Goal: Task Accomplishment & Management: Complete application form

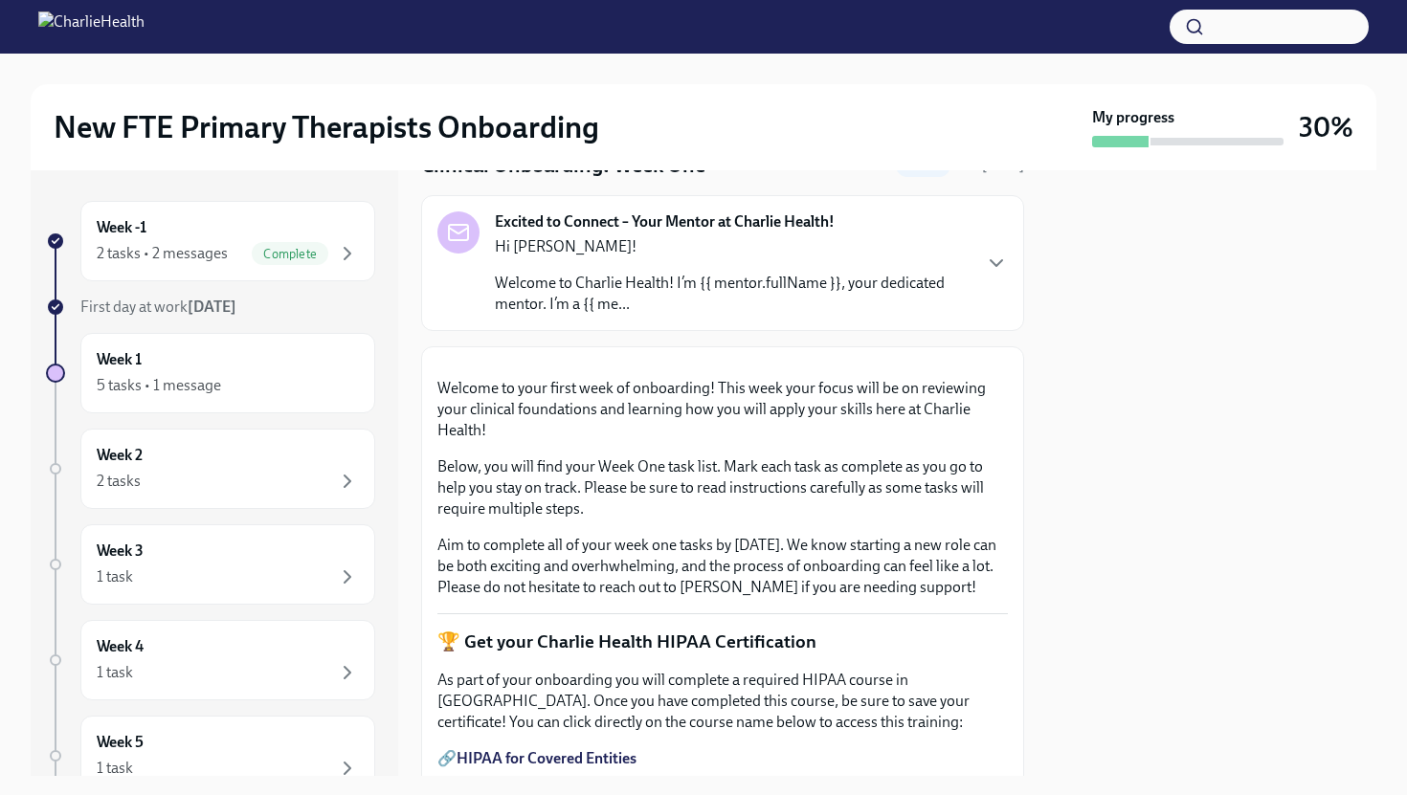
scroll to position [91, 0]
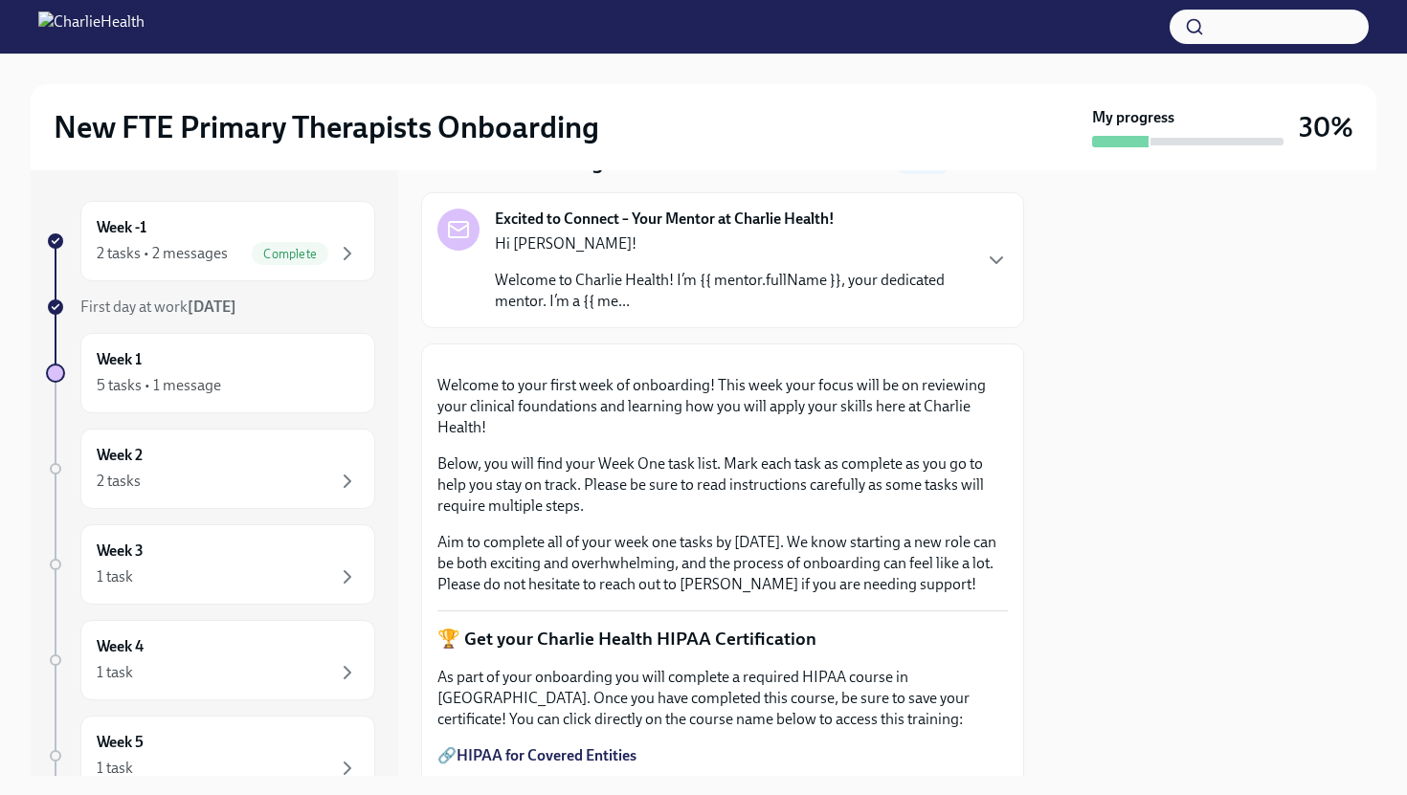
click at [672, 296] on p "Welcome to Charlie Health! I’m {{ mentor.fullName }}, your dedicated mentor. I’…" at bounding box center [732, 291] width 475 height 42
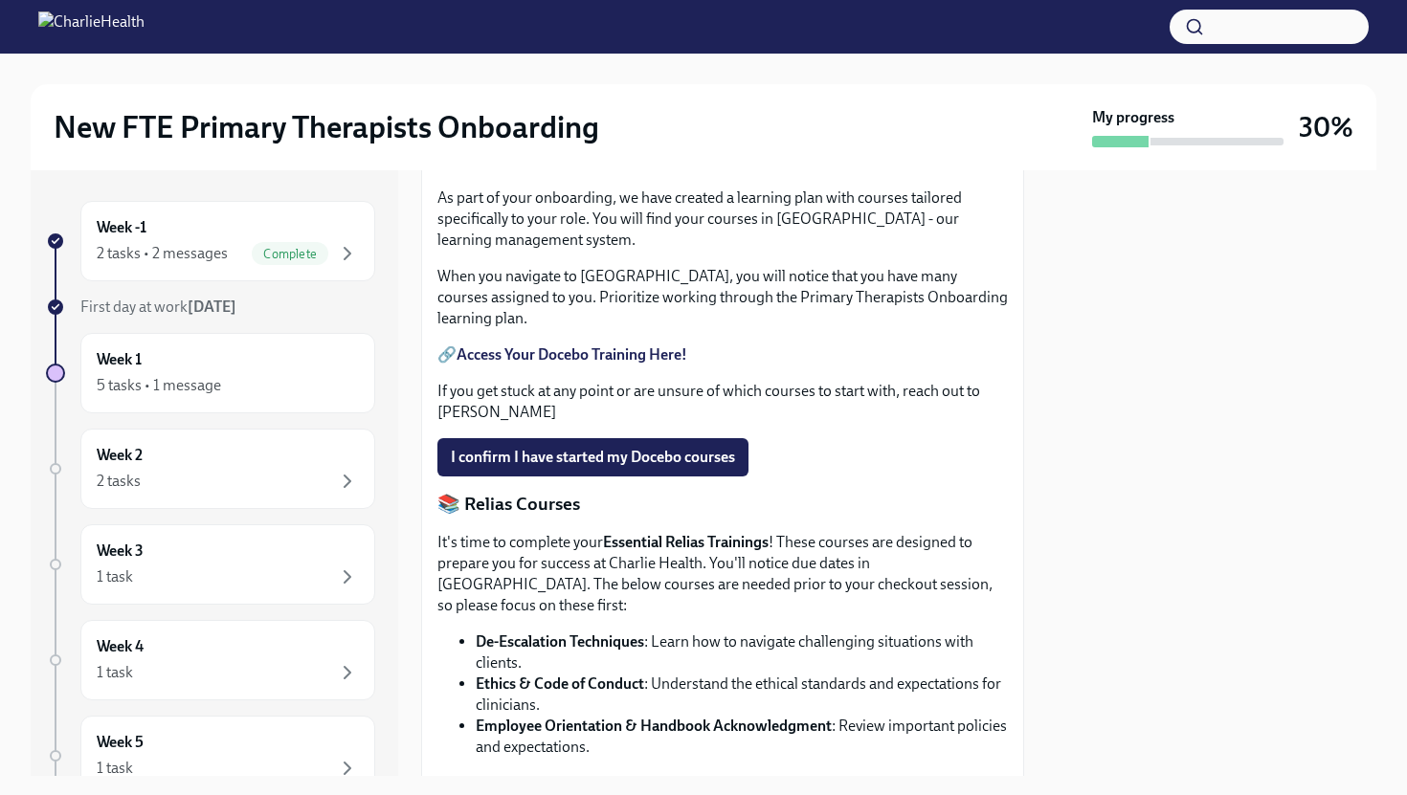
scroll to position [827, 0]
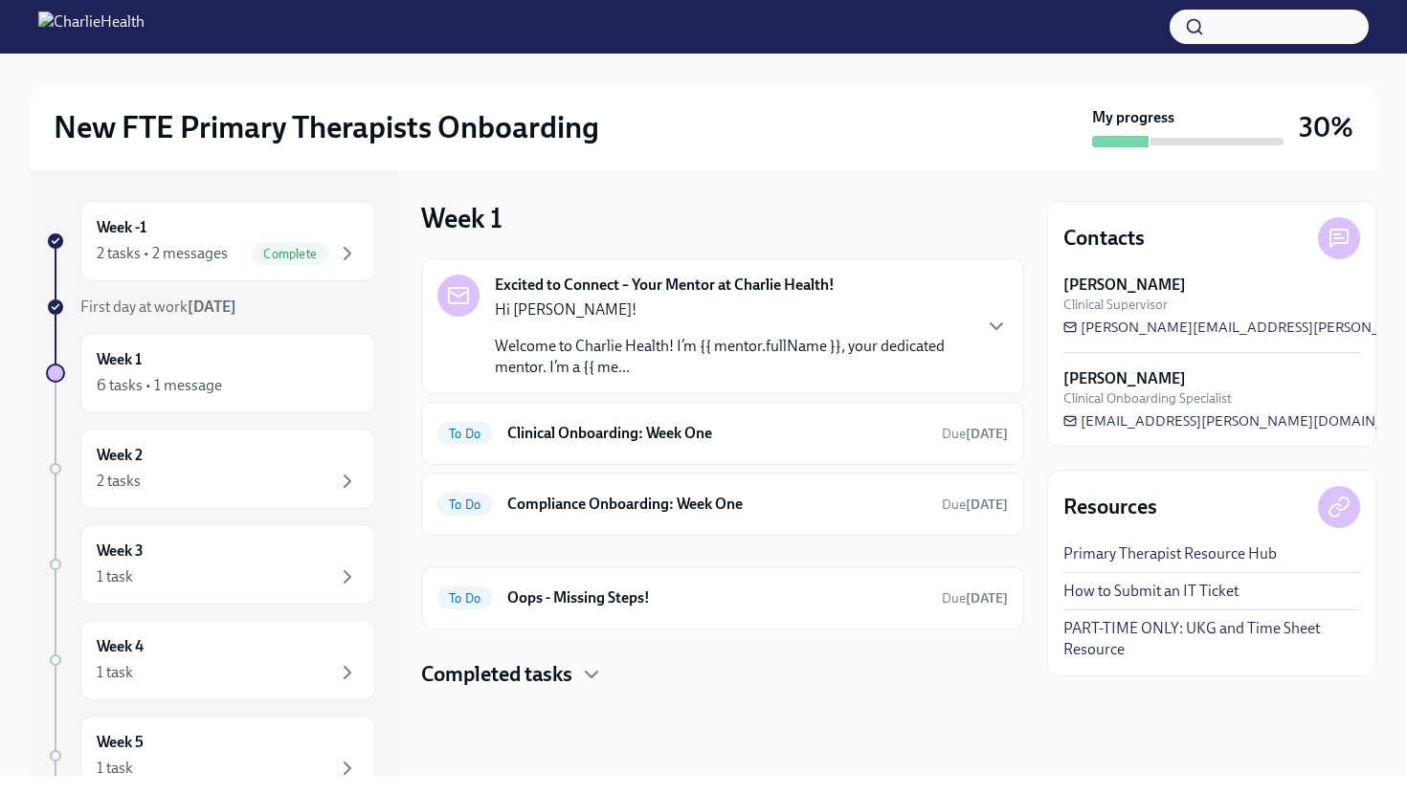
click at [674, 352] on p "Welcome to Charlie Health! I’m {{ mentor.fullName }}, your dedicated mentor. I’…" at bounding box center [732, 357] width 475 height 42
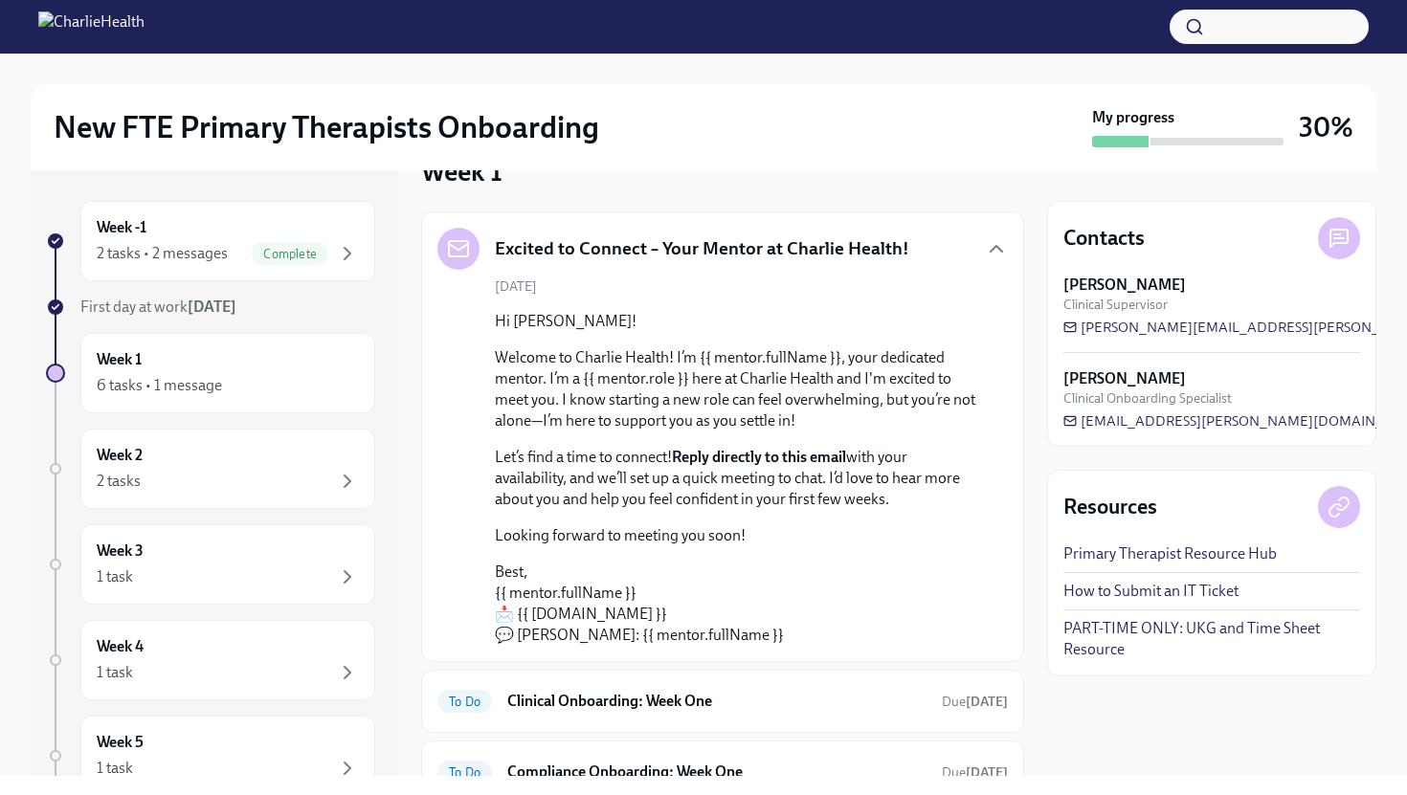
scroll to position [48, 0]
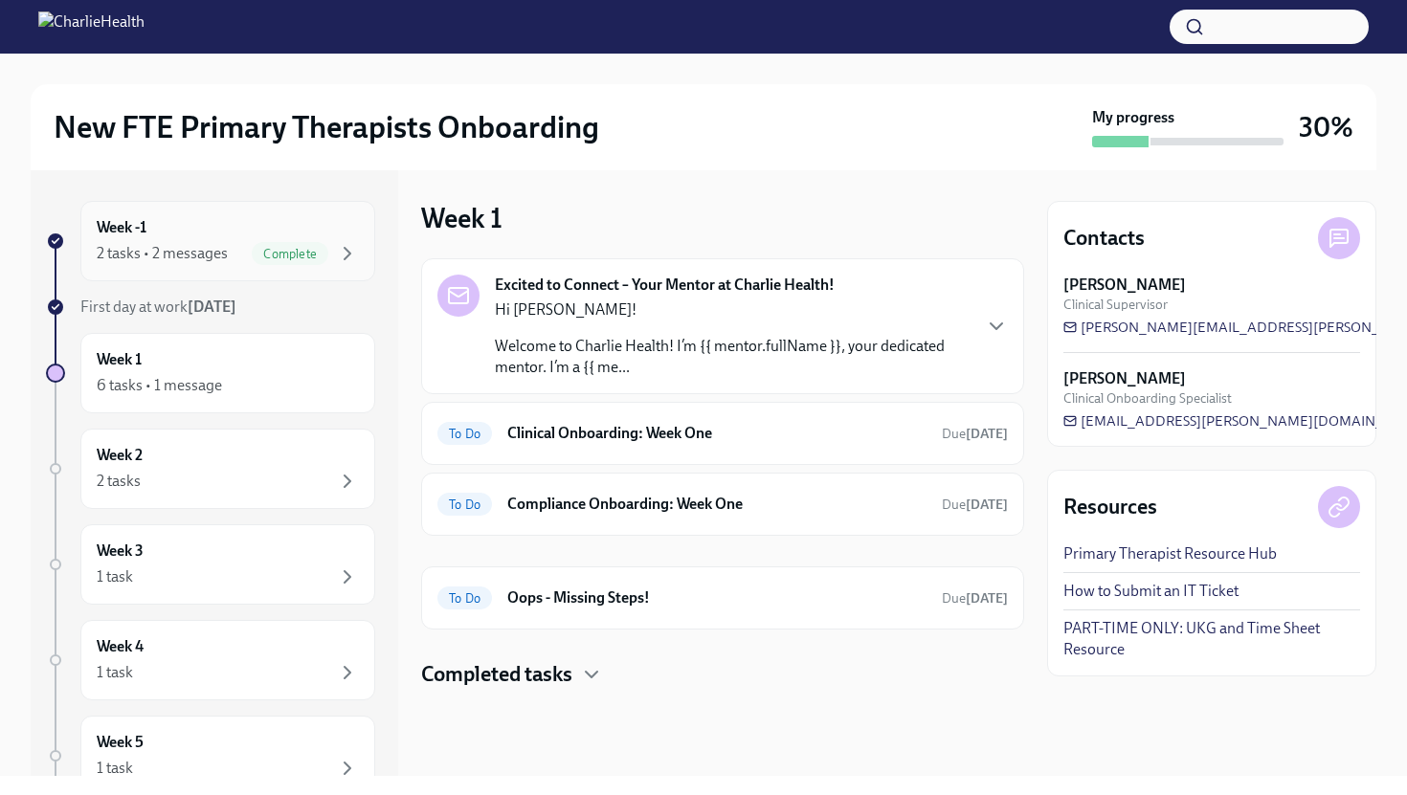
click at [185, 256] on div "2 tasks • 2 messages" at bounding box center [162, 253] width 131 height 21
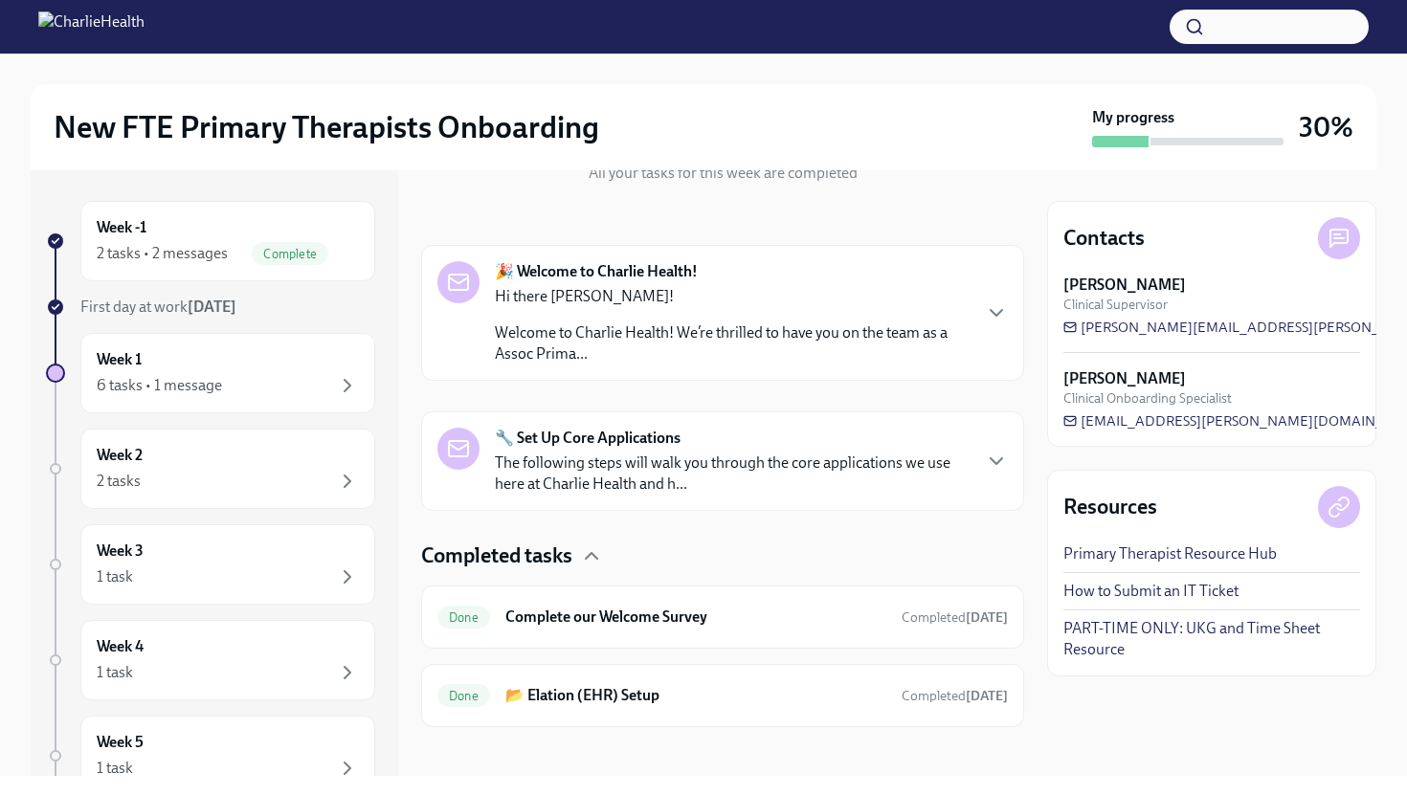
scroll to position [254, 0]
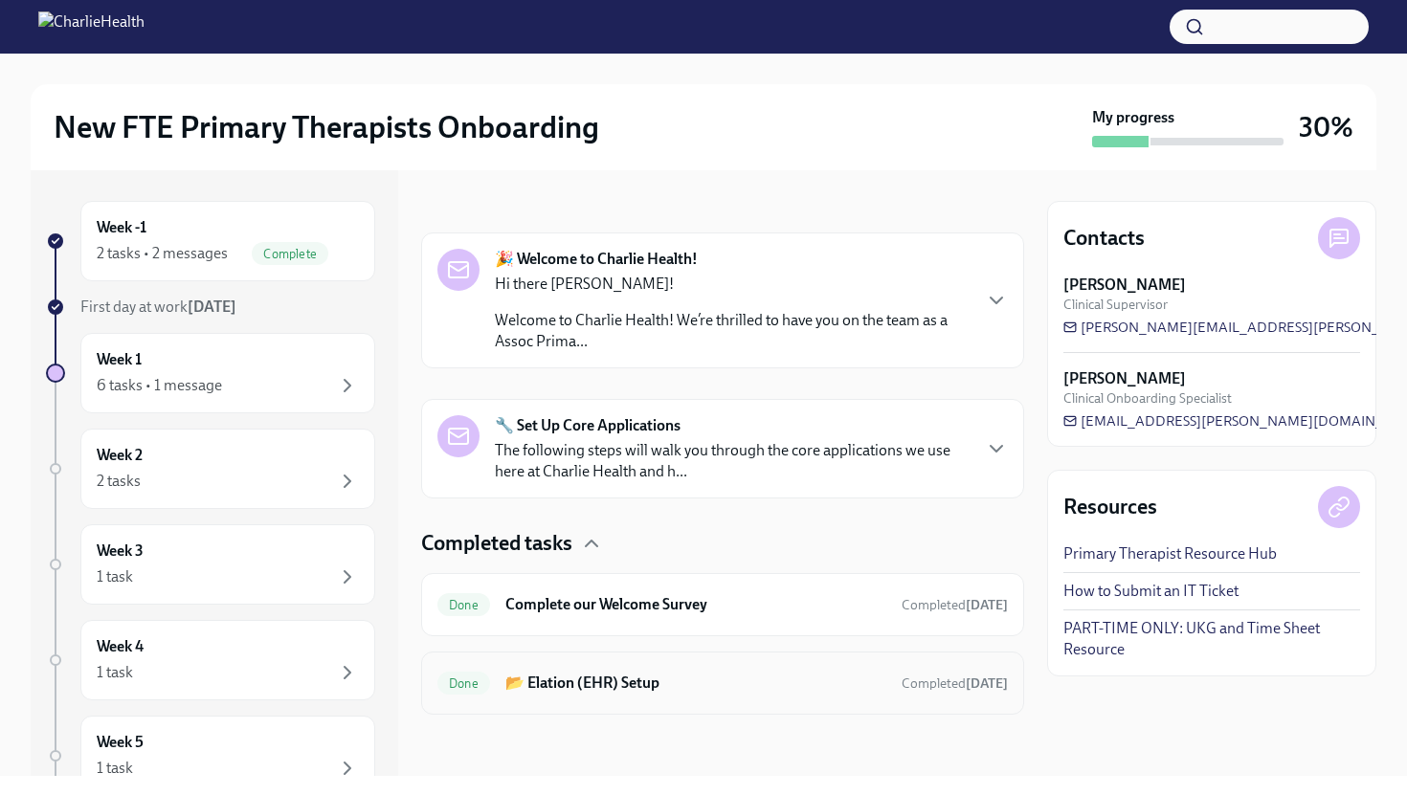
click at [643, 691] on h6 "📂 Elation (EHR) Setup" at bounding box center [695, 683] width 381 height 21
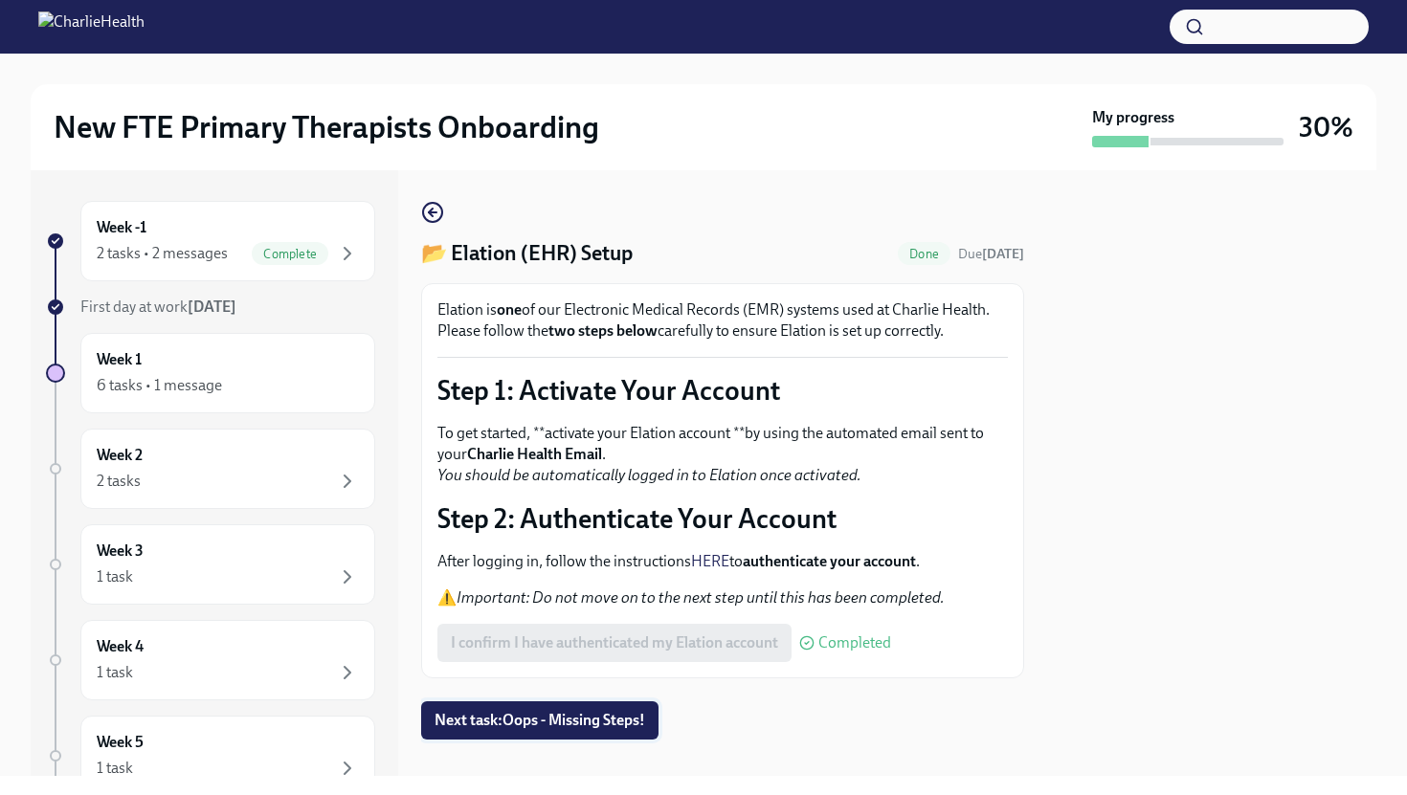
click at [595, 730] on span "Next task : Oops - Missing Steps!" at bounding box center [540, 720] width 211 height 19
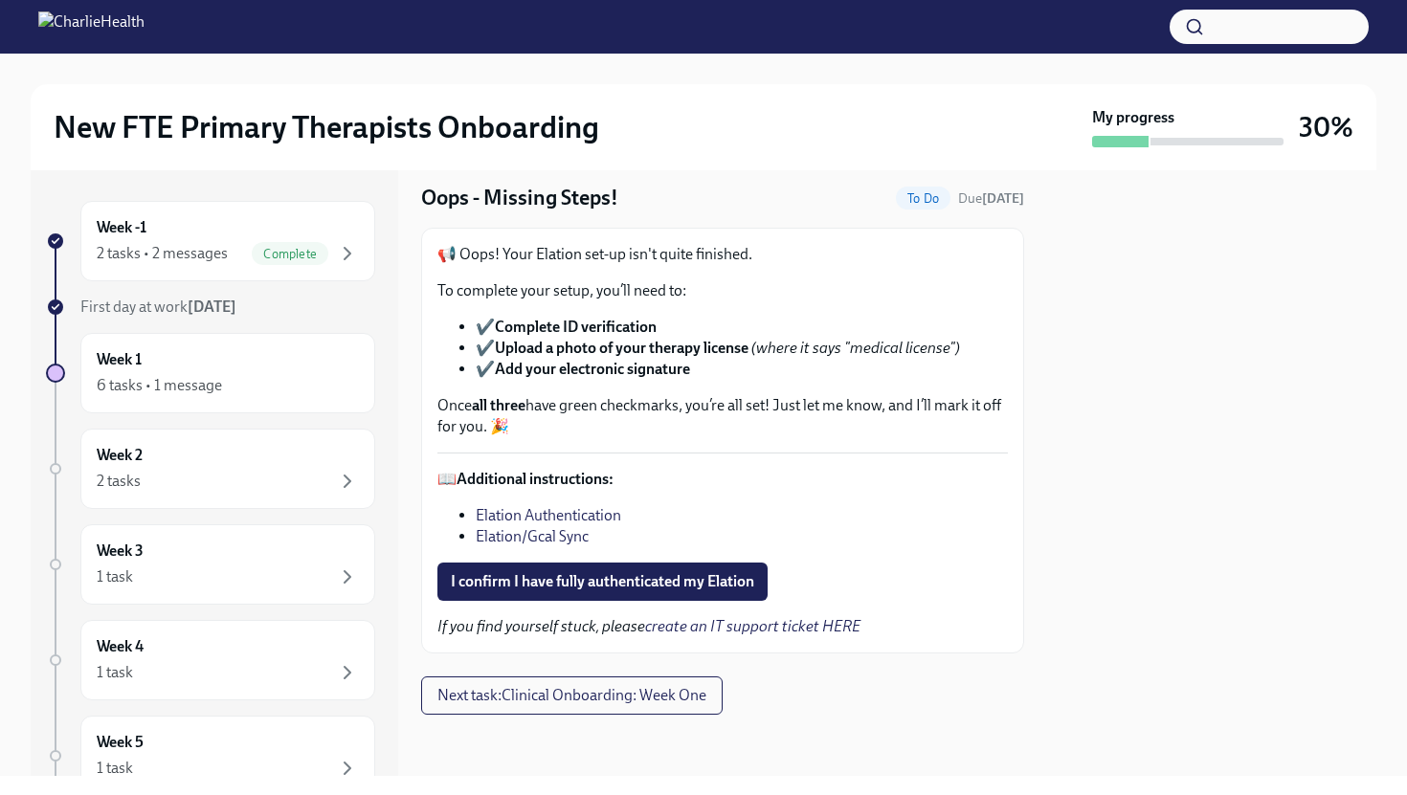
scroll to position [28, 0]
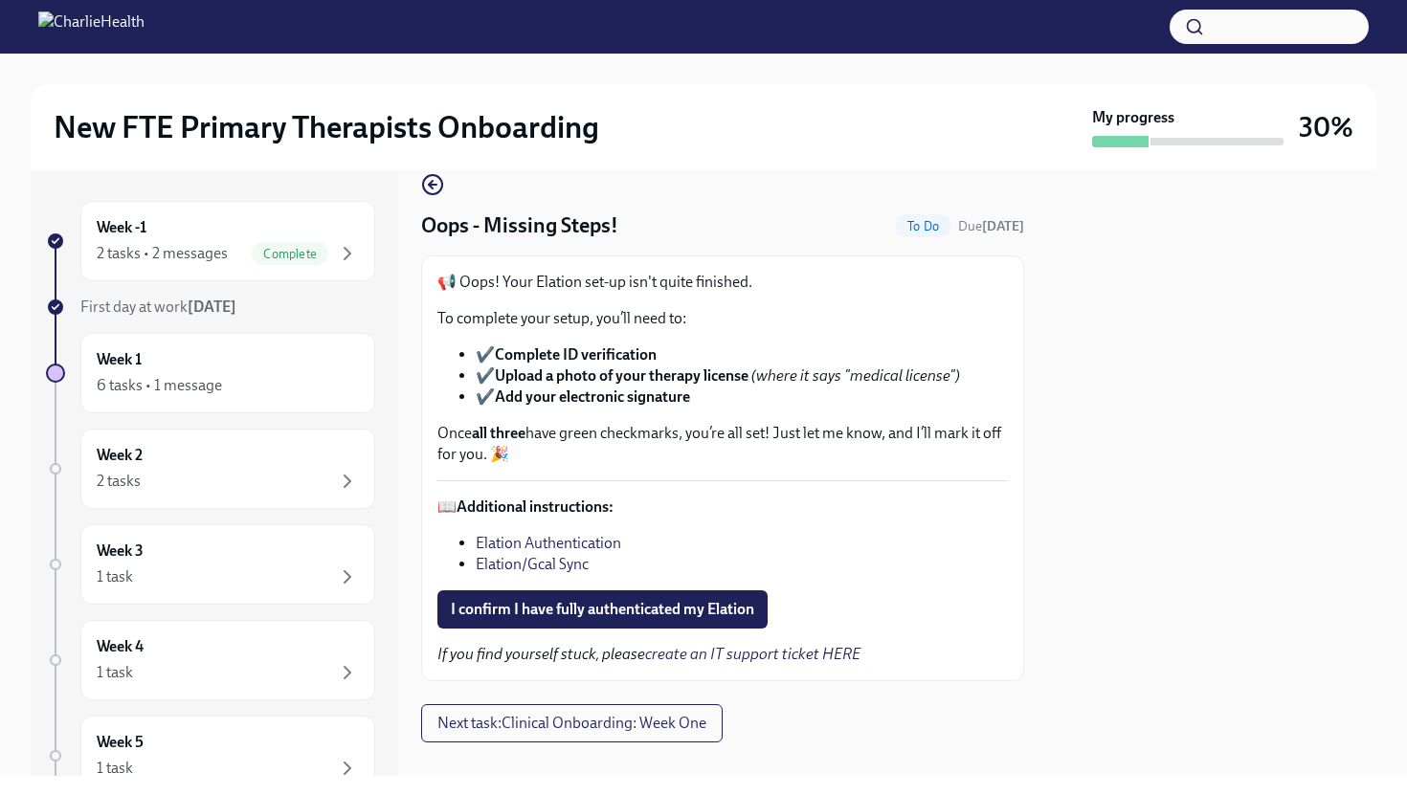
click at [578, 551] on link "Elation Authentication" at bounding box center [548, 543] width 145 height 18
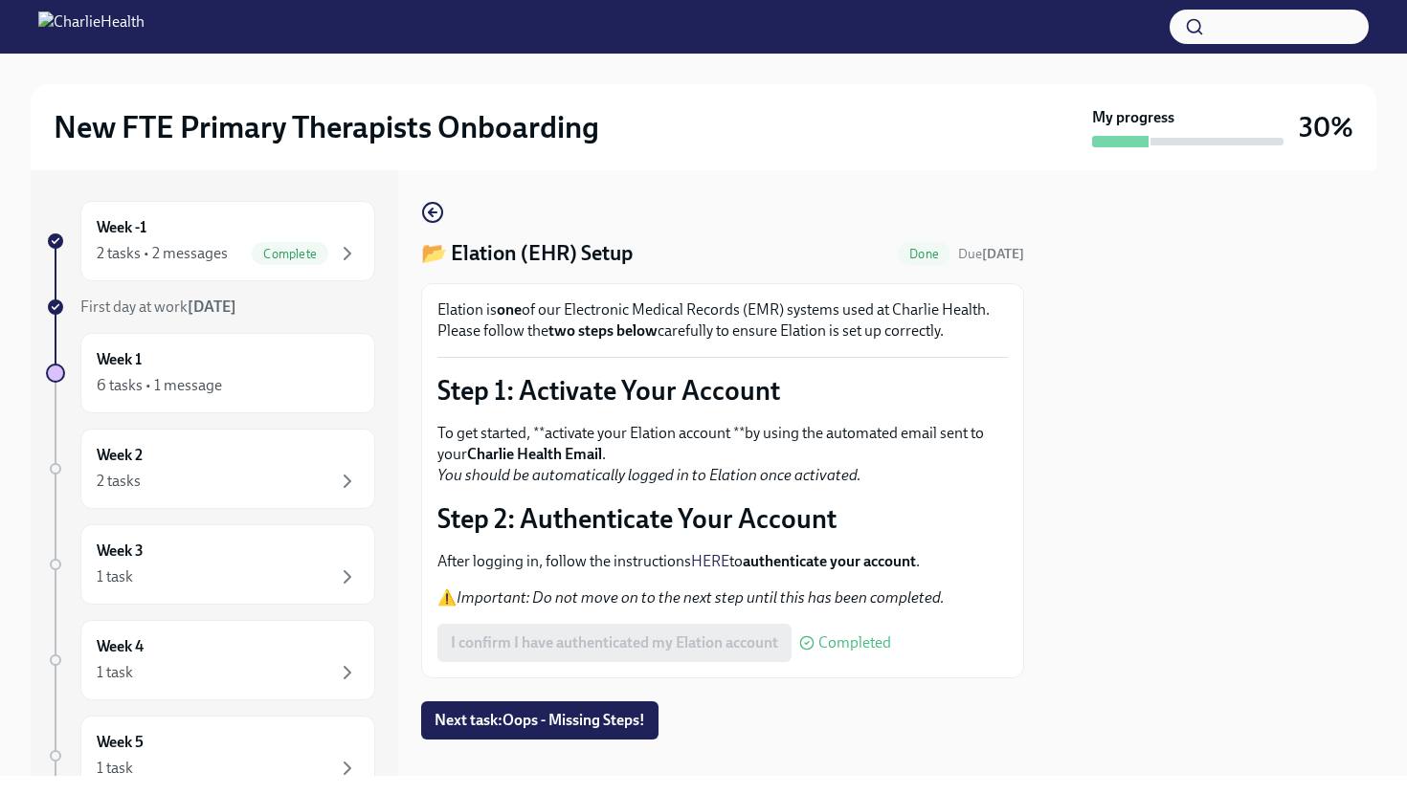
scroll to position [46, 0]
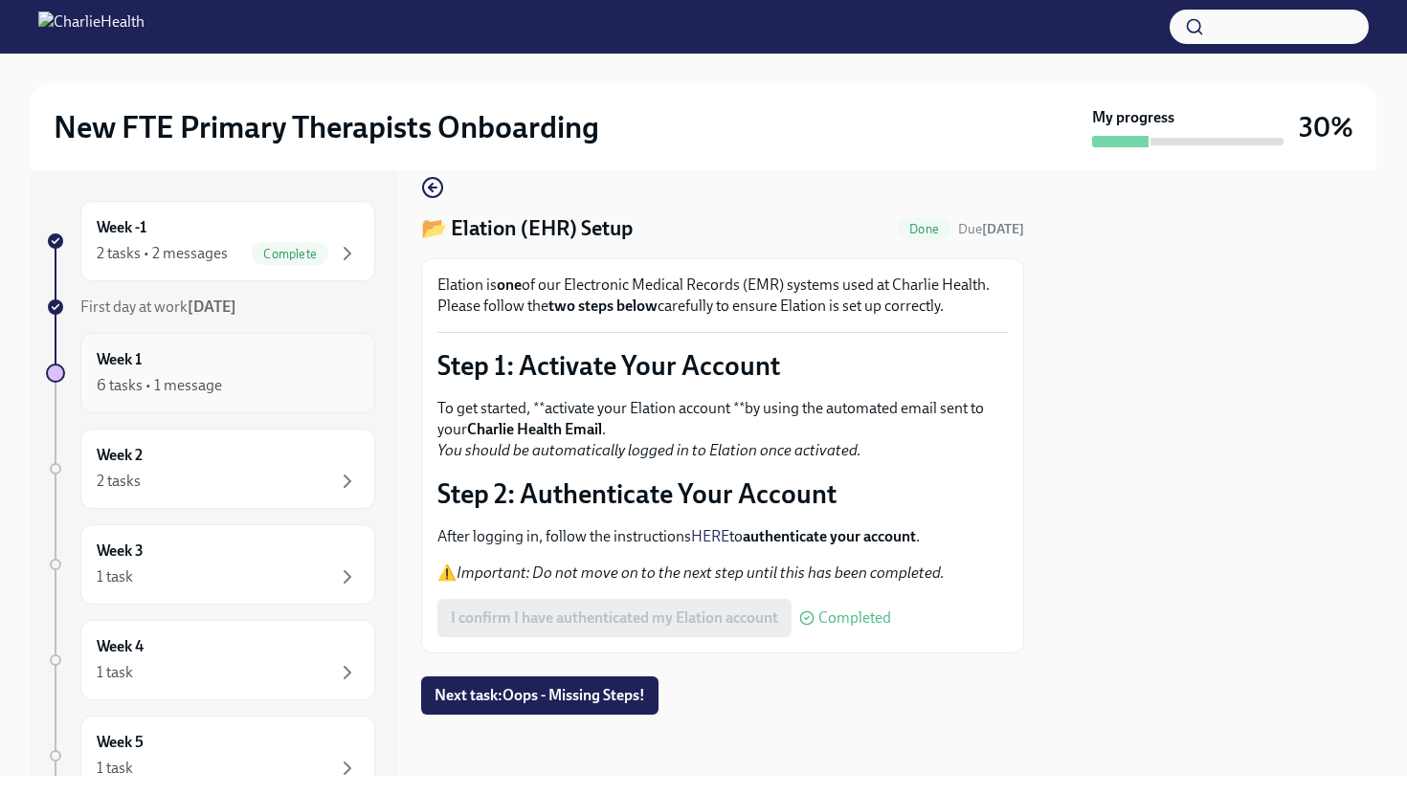
click at [153, 353] on div "Week 1 6 tasks • 1 message" at bounding box center [228, 373] width 262 height 48
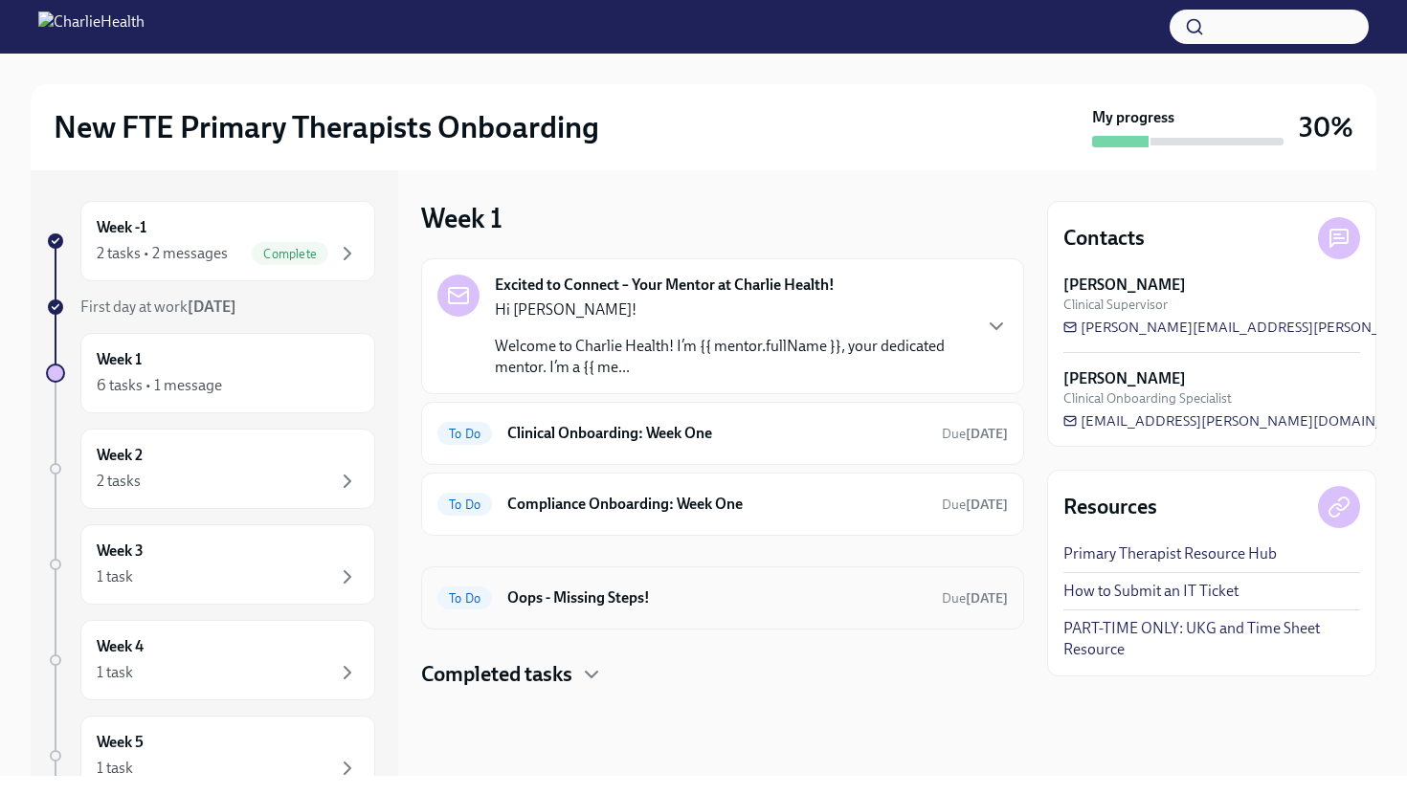
click at [648, 612] on div "To Do Oops - Missing Steps! Due in 2 days" at bounding box center [722, 598] width 570 height 31
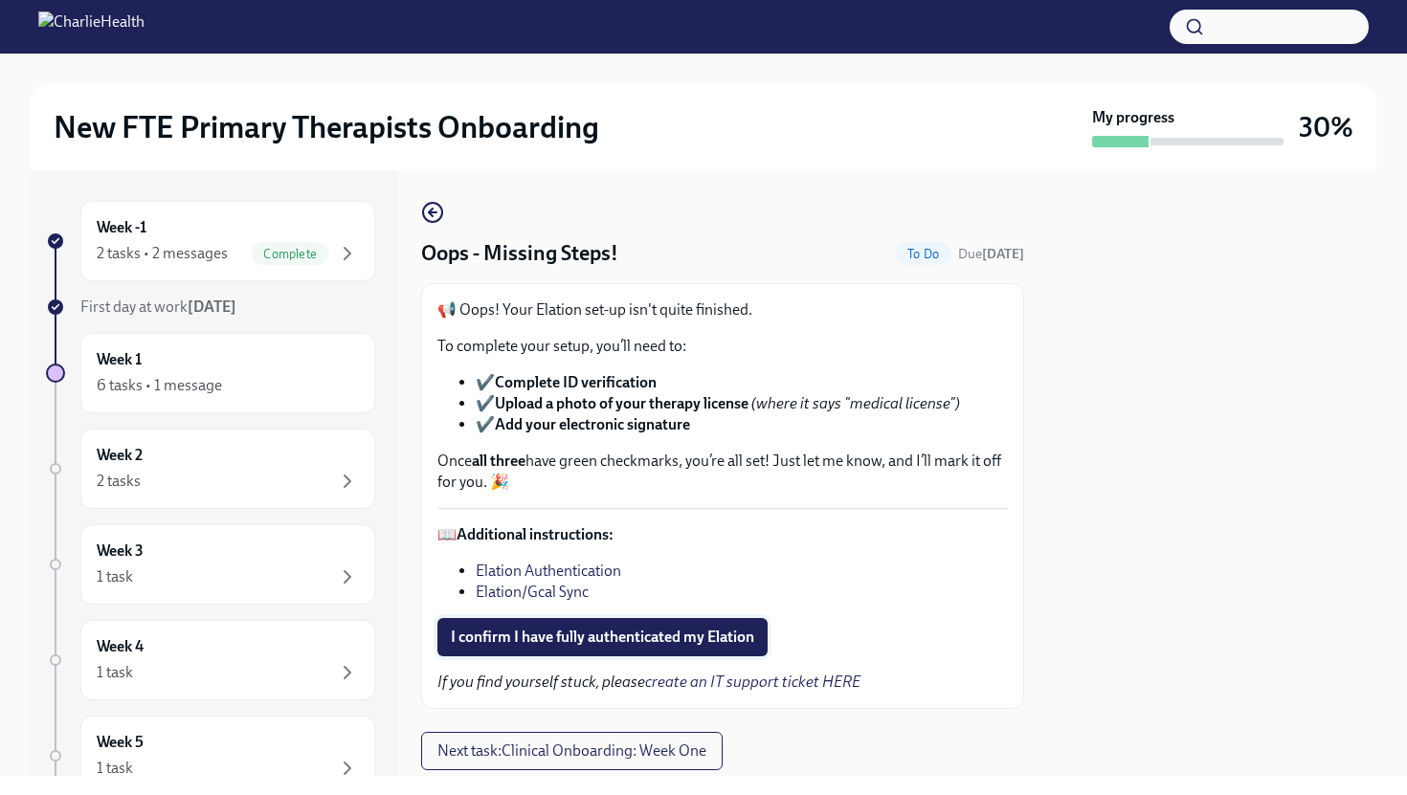
click at [610, 639] on span "I confirm I have fully authenticated my Elation" at bounding box center [602, 637] width 303 height 19
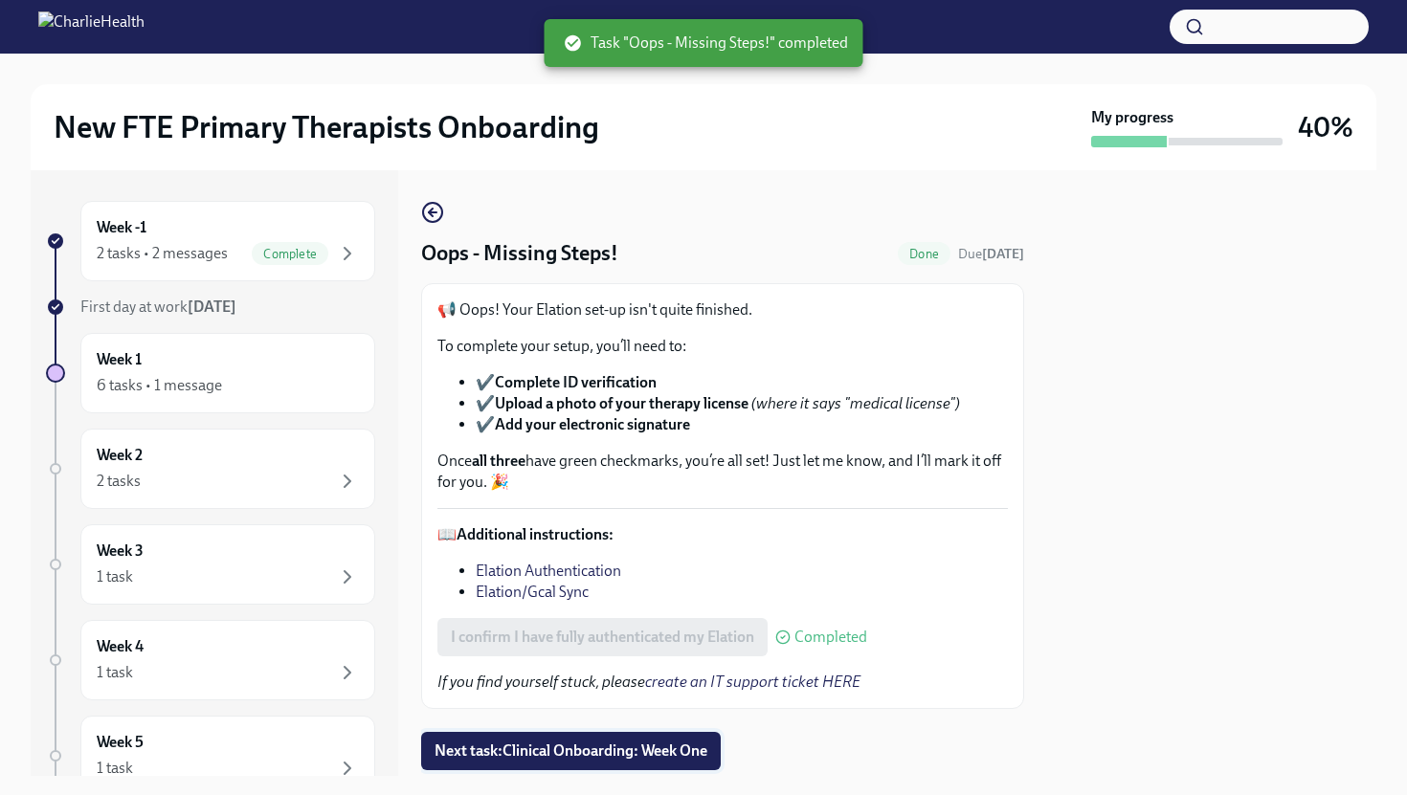
click at [596, 756] on span "Next task : Clinical Onboarding: Week One" at bounding box center [571, 751] width 273 height 19
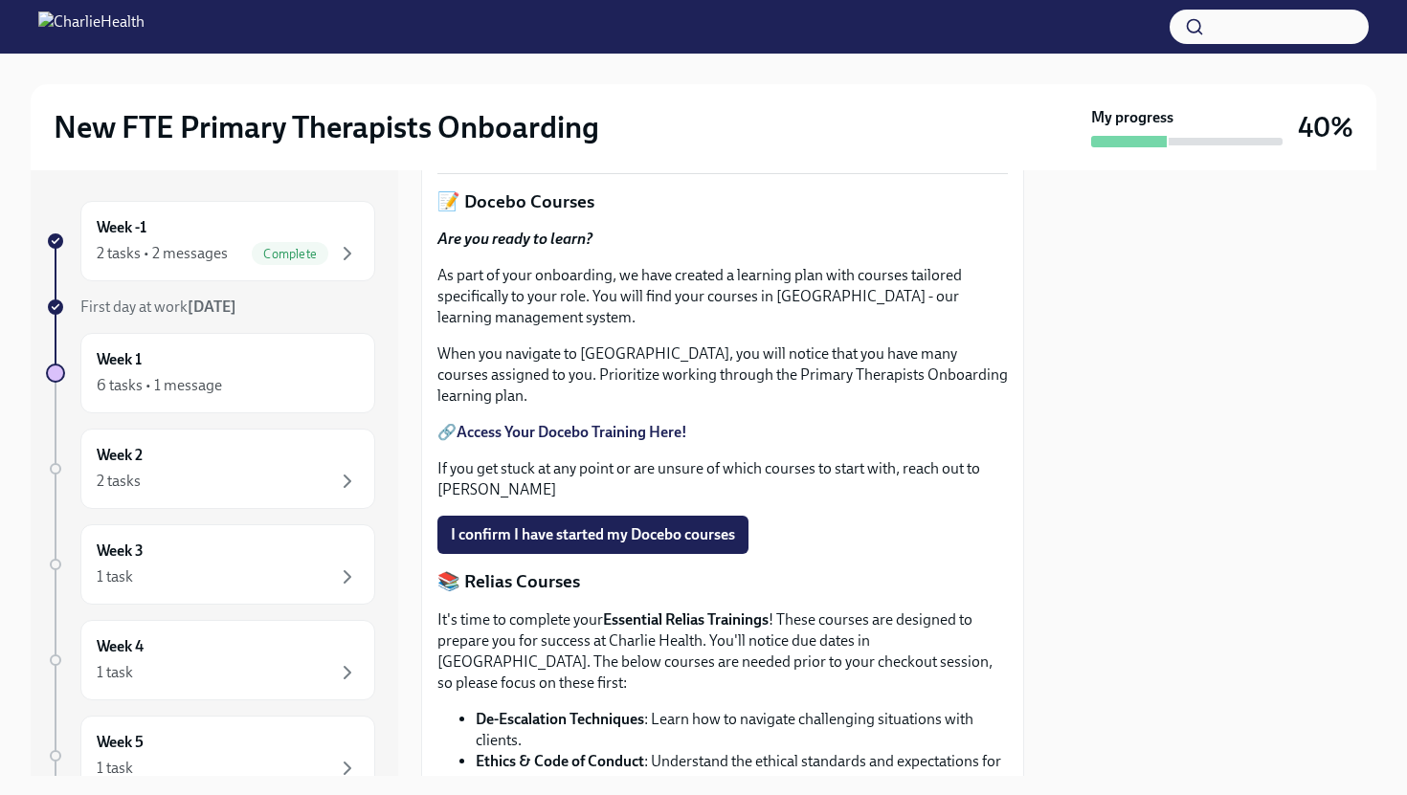
scroll to position [751, 0]
click at [580, 150] on span "Upload HIPAA Certification" at bounding box center [552, 140] width 202 height 19
click at [0, 0] on input "Upload HIPAA Certification" at bounding box center [0, 0] width 0 height 0
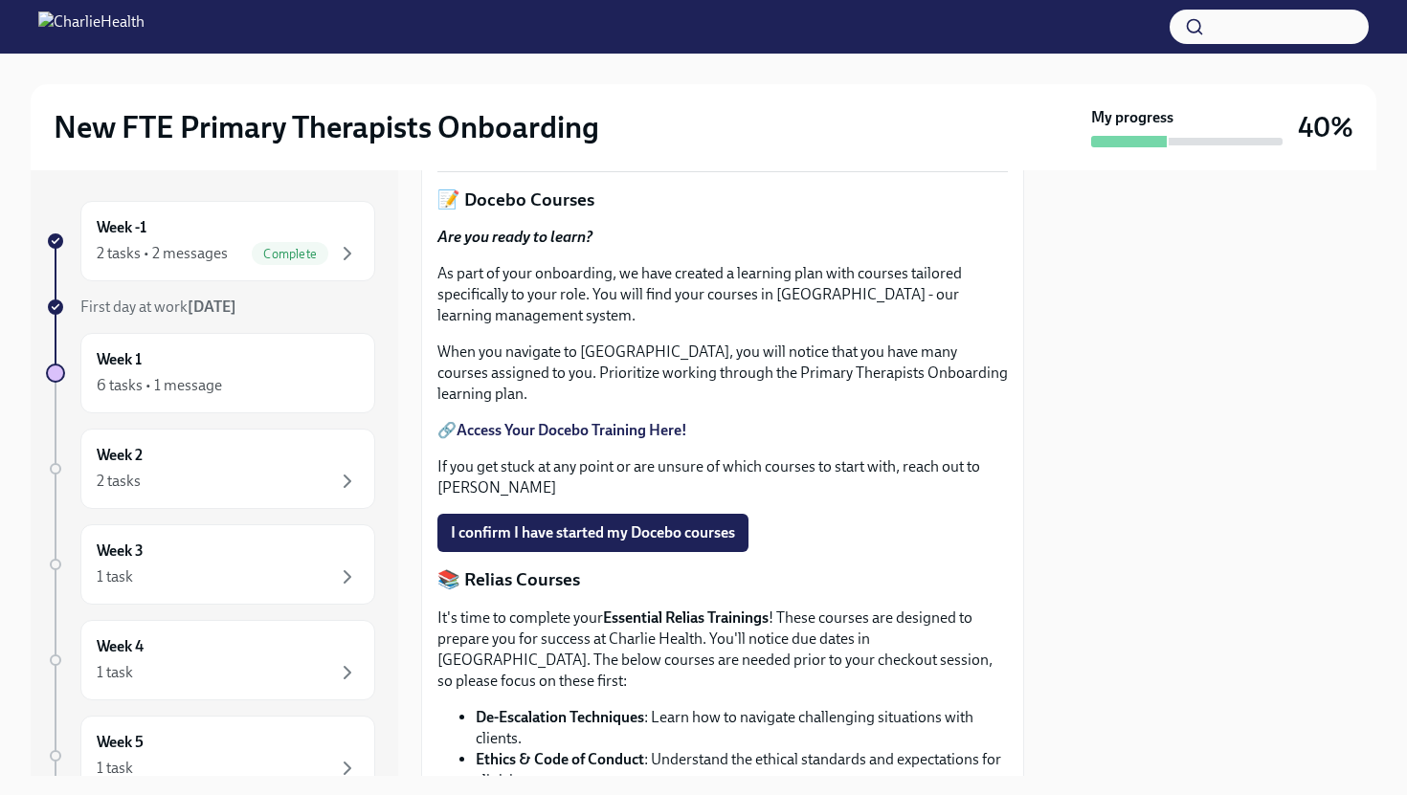
scroll to position [734, 0]
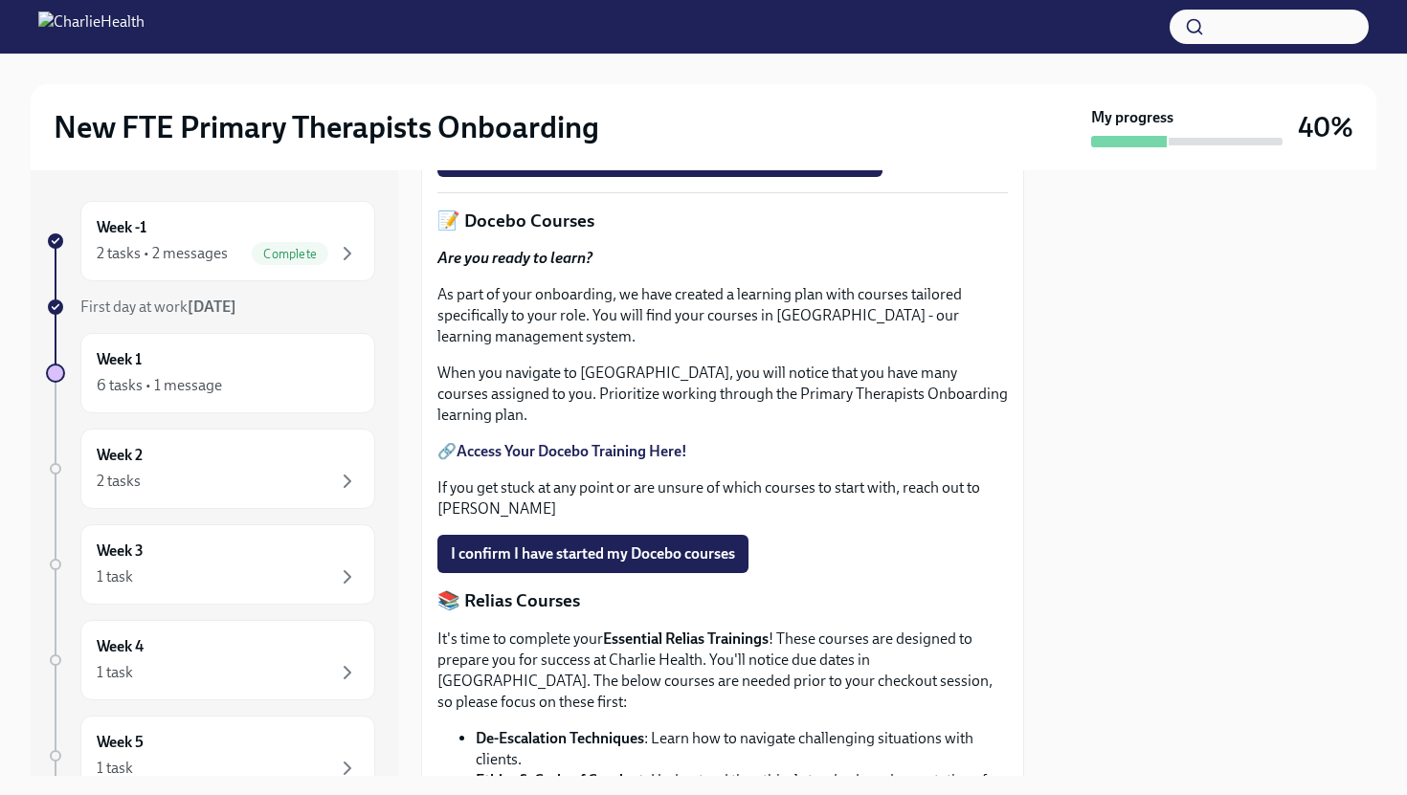
click at [609, 460] on strong "Access Your Docebo Training Here!" at bounding box center [572, 451] width 231 height 18
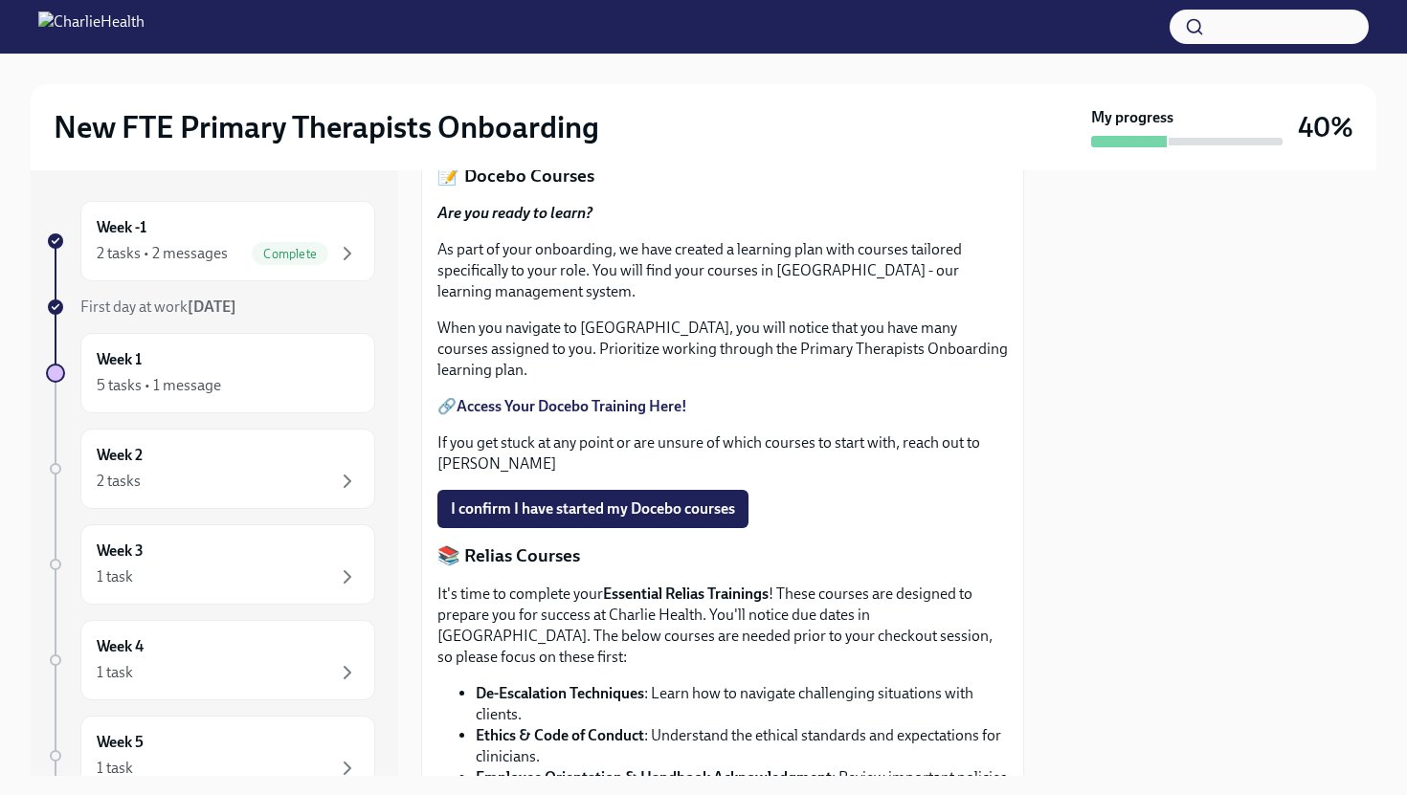
scroll to position [783, 0]
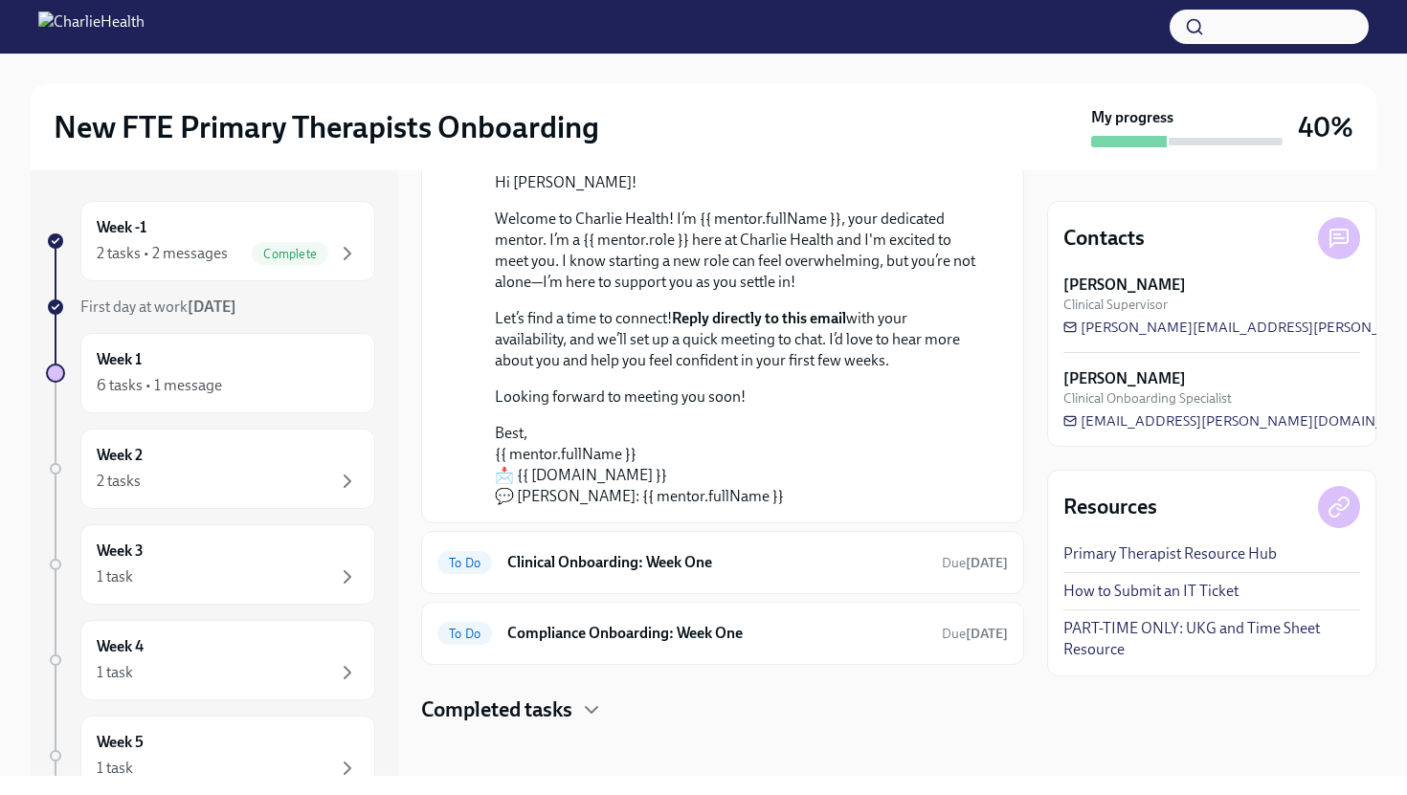
scroll to position [195, 0]
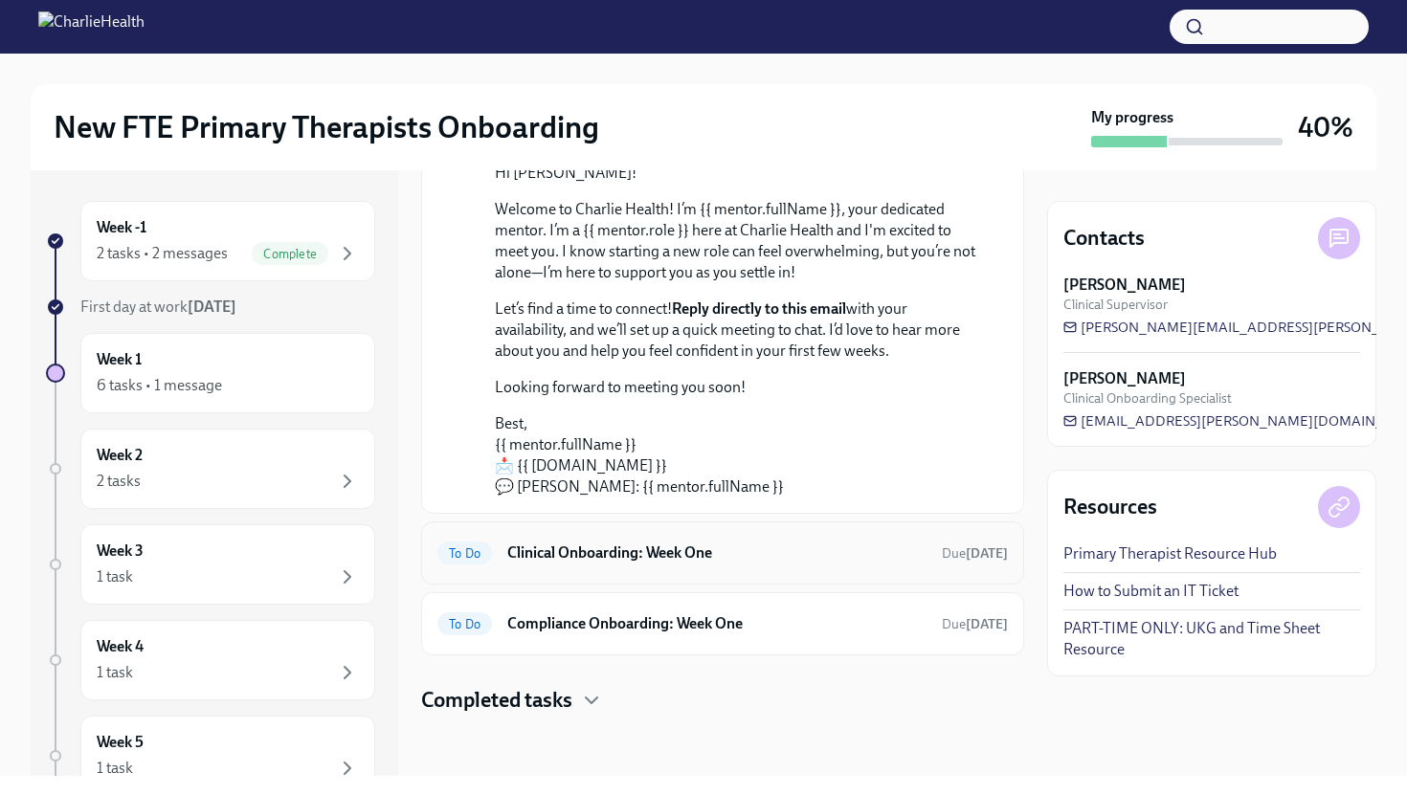
click at [671, 546] on h6 "Clinical Onboarding: Week One" at bounding box center [716, 553] width 419 height 21
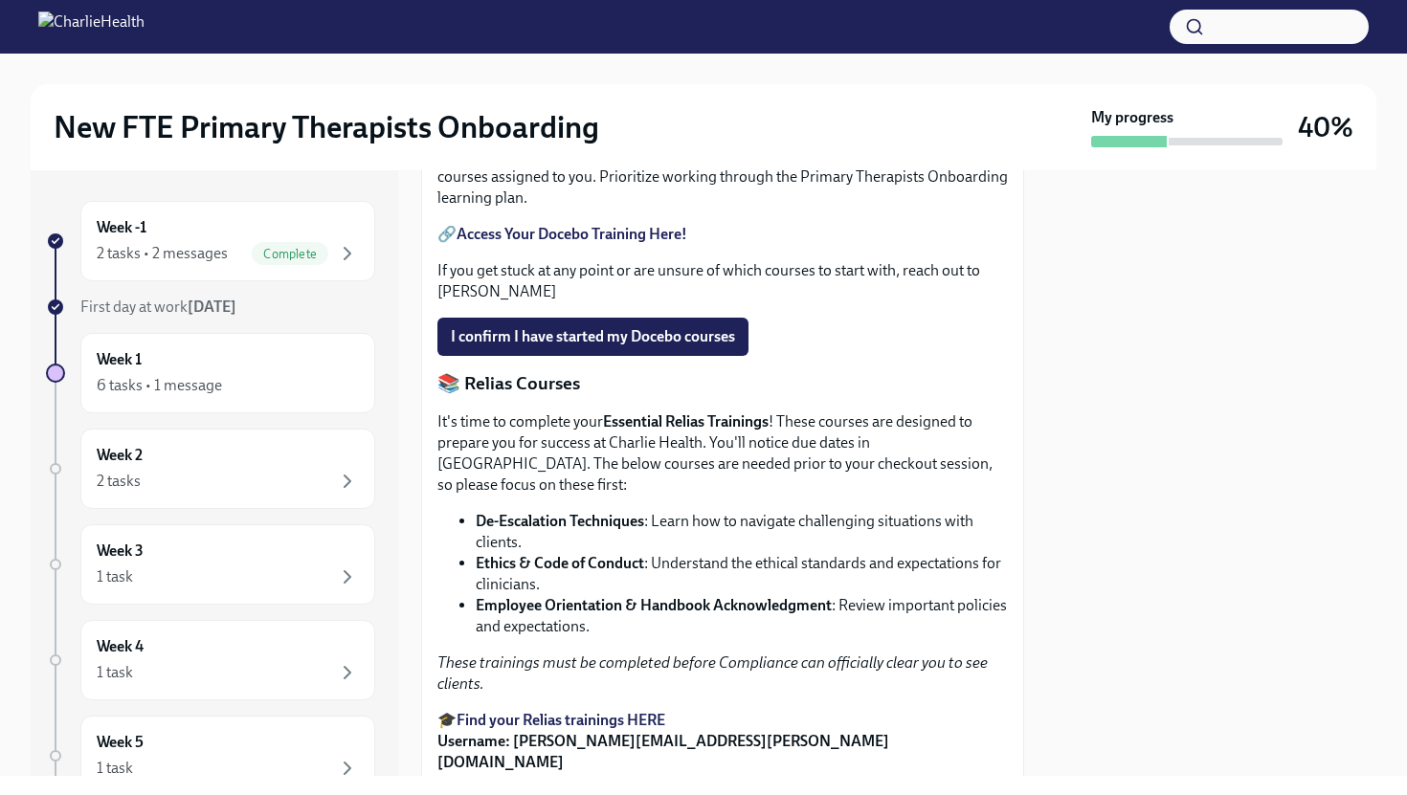
scroll to position [952, 0]
click at [634, 242] on strong "Access Your Docebo Training Here!" at bounding box center [572, 233] width 231 height 18
